Goal: Find specific page/section: Find specific page/section

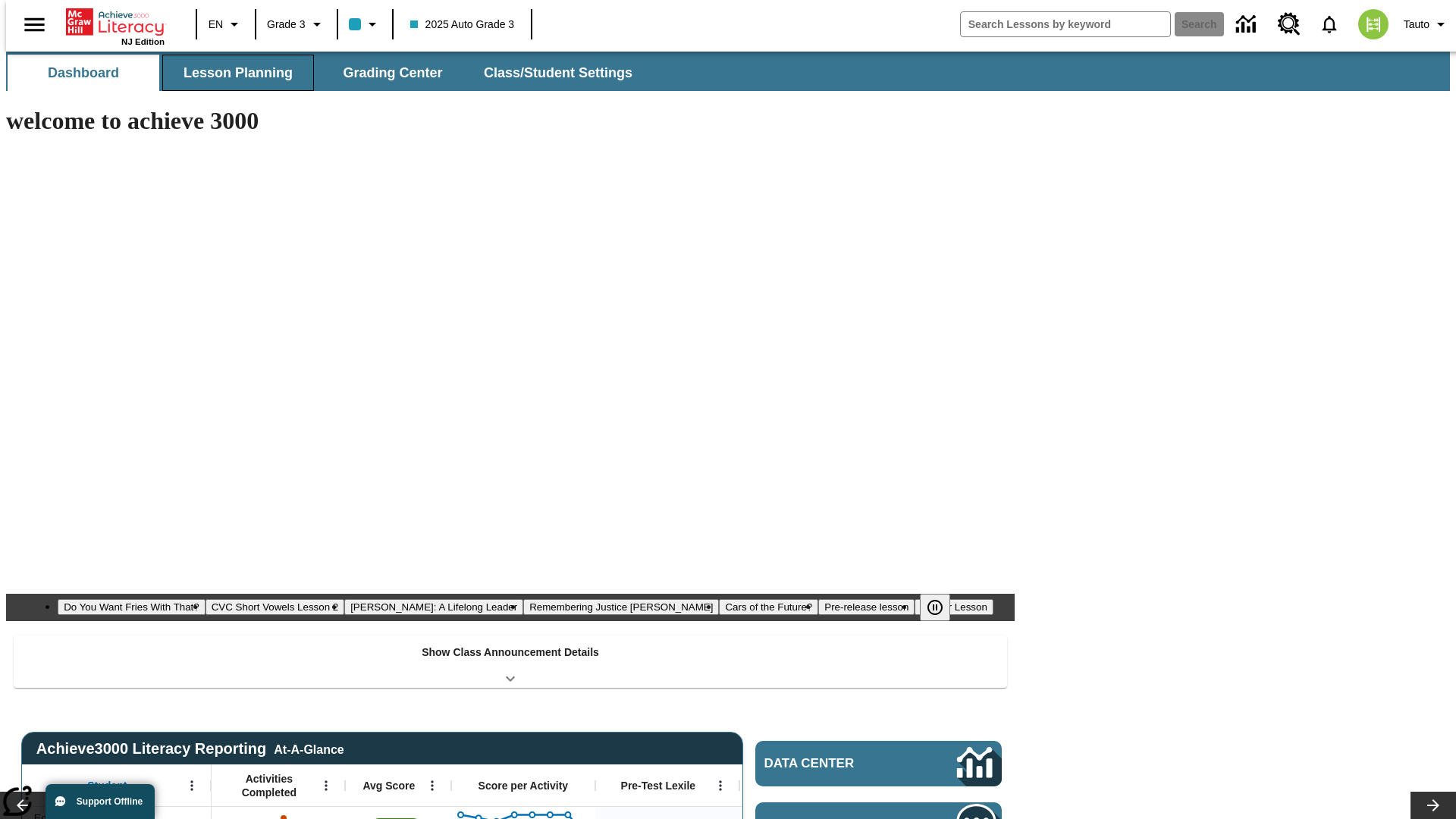
click at [232, 73] on button "Lesson Planning" at bounding box center [238, 73] width 151 height 36
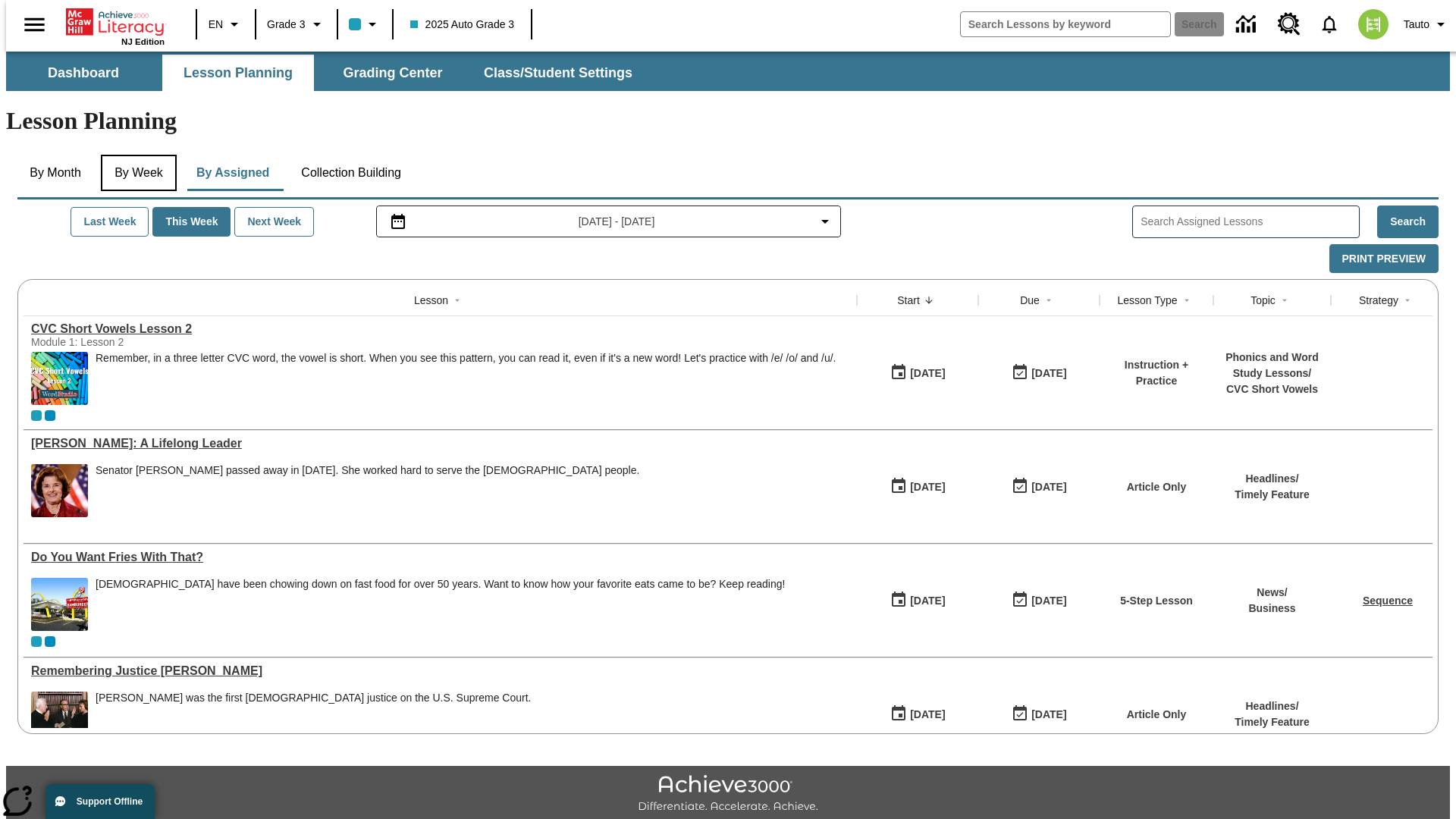
click at [136, 155] on button "By Week" at bounding box center [139, 173] width 76 height 36
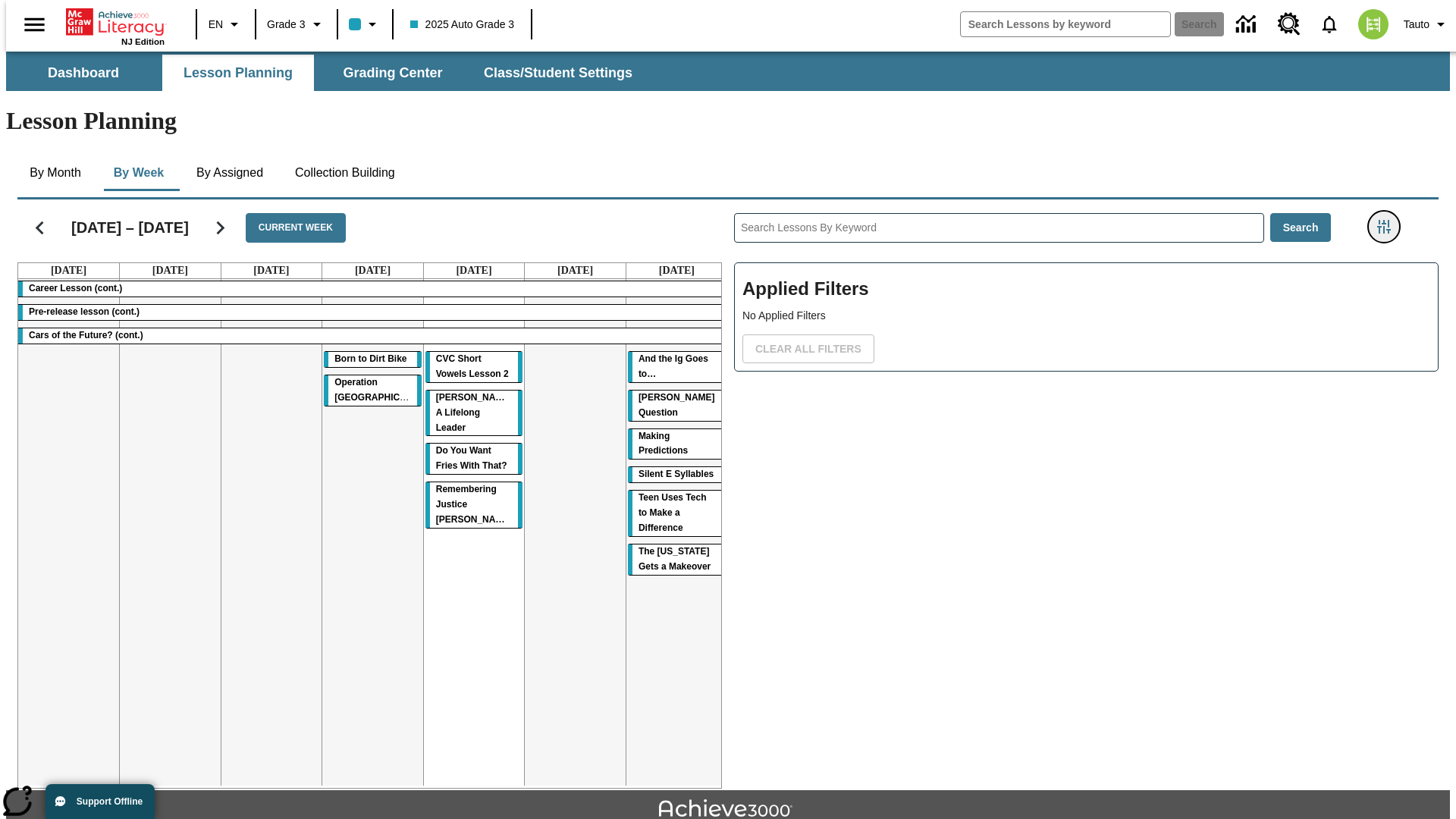
click at [1388, 220] on icon "Filters Side menu" at bounding box center [1384, 226] width 14 height 14
